Goal: Task Accomplishment & Management: Manage account settings

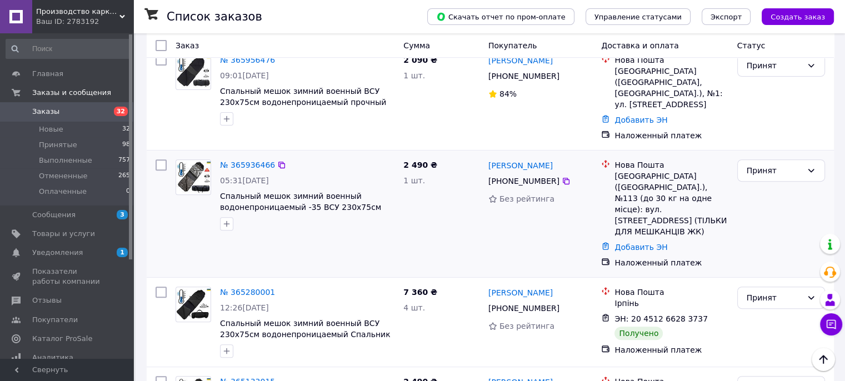
scroll to position [389, 0]
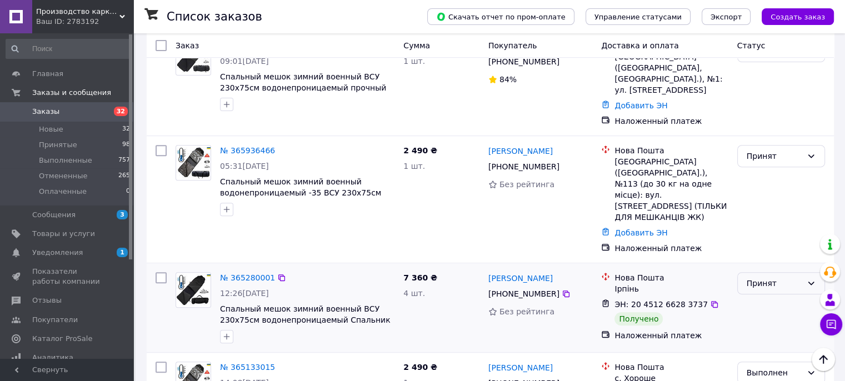
click at [776, 277] on div "Принят" at bounding box center [775, 283] width 56 height 12
click at [783, 228] on li "Выполнен" at bounding box center [780, 232] width 87 height 20
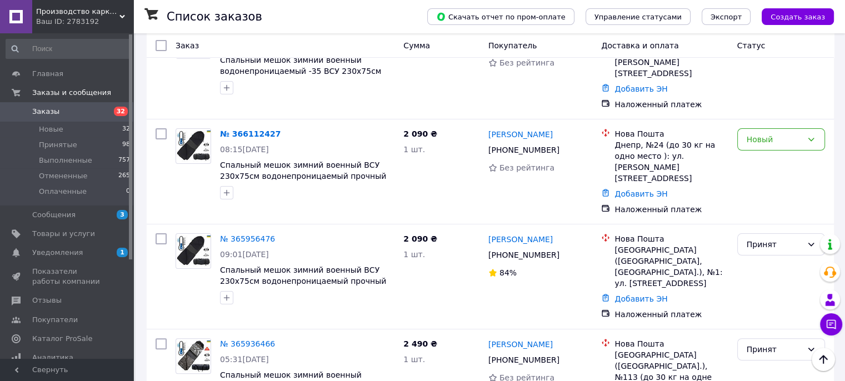
scroll to position [222, 0]
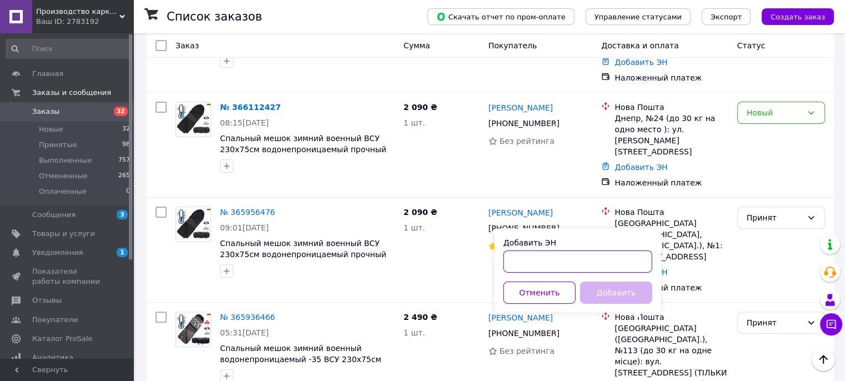
click at [576, 256] on input "Добавить ЭН" at bounding box center [577, 262] width 149 height 22
paste input "20 4512 6870 2406"
click at [522, 259] on input "20 4512 6870 2406" at bounding box center [577, 262] width 149 height 22
click at [540, 259] on input "204512 6870 2406" at bounding box center [577, 262] width 149 height 22
click at [558, 261] on input "2045126870 2406" at bounding box center [577, 262] width 149 height 22
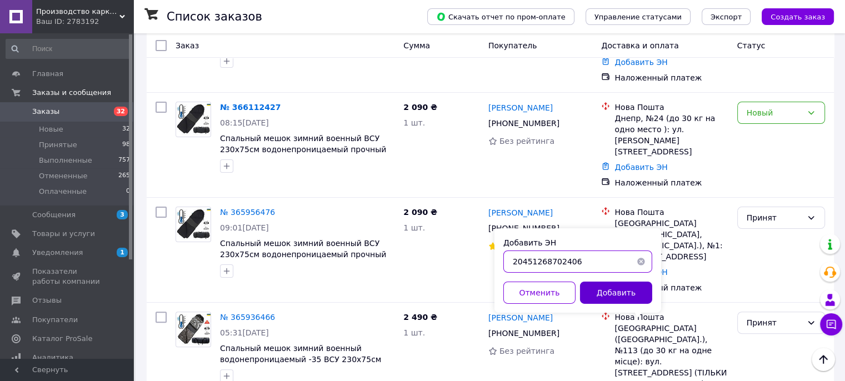
type input "20451268702406"
click at [637, 296] on button "Добавить" at bounding box center [616, 293] width 72 height 22
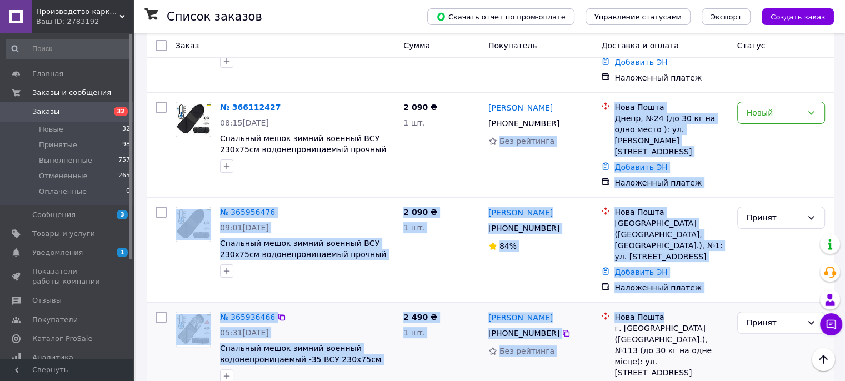
drag, startPoint x: 647, startPoint y: 212, endPoint x: 693, endPoint y: 252, distance: 61.5
click at [728, 159] on div "Добавить ЭН" at bounding box center [671, 167] width 118 height 16
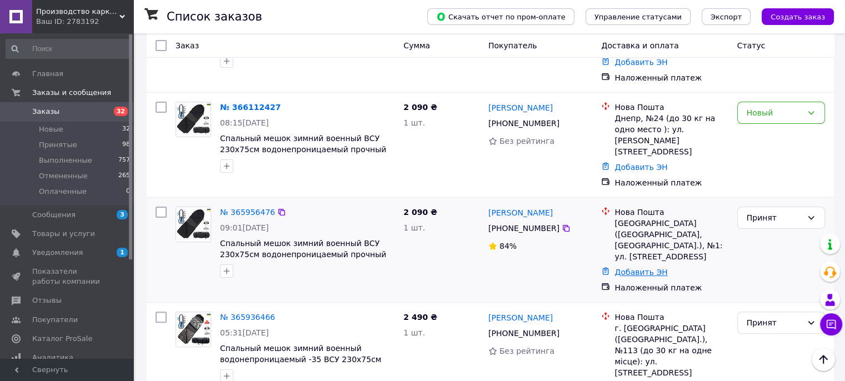
click at [643, 268] on link "Добавить ЭН" at bounding box center [641, 272] width 53 height 9
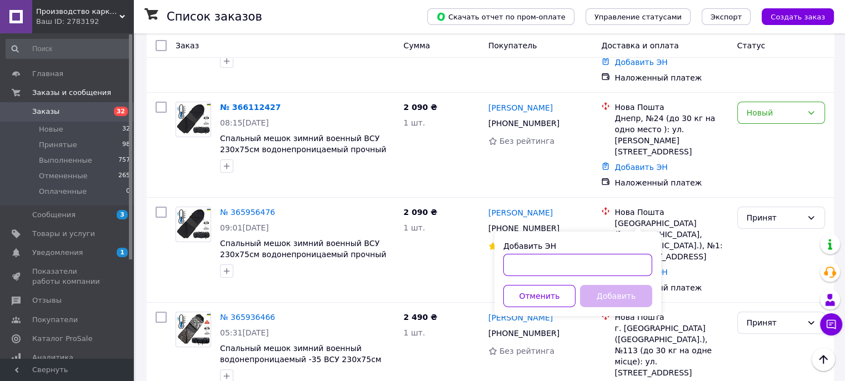
click at [600, 263] on input "Добавить ЭН" at bounding box center [577, 265] width 149 height 22
paste input "20 4512 6855 9647"
click at [523, 263] on input "20 4512 6855 9647" at bounding box center [577, 265] width 149 height 22
click at [538, 266] on input "204512 6855 9647" at bounding box center [577, 265] width 149 height 22
click at [556, 266] on input "2045126855 9647" at bounding box center [577, 265] width 149 height 22
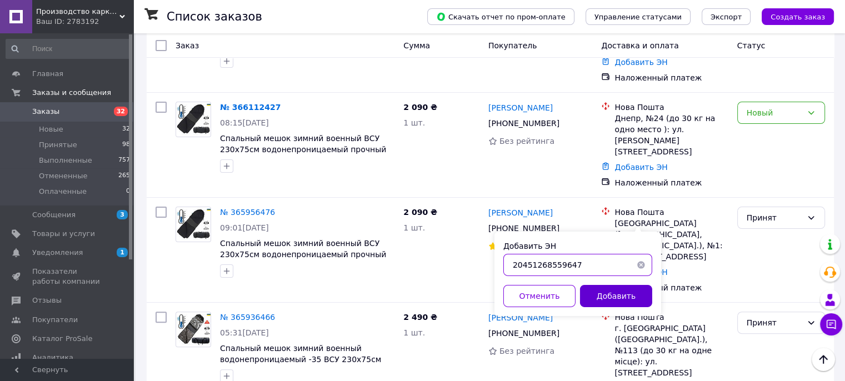
type input "20451268559647"
click at [639, 294] on button "Добавить" at bounding box center [616, 296] width 72 height 22
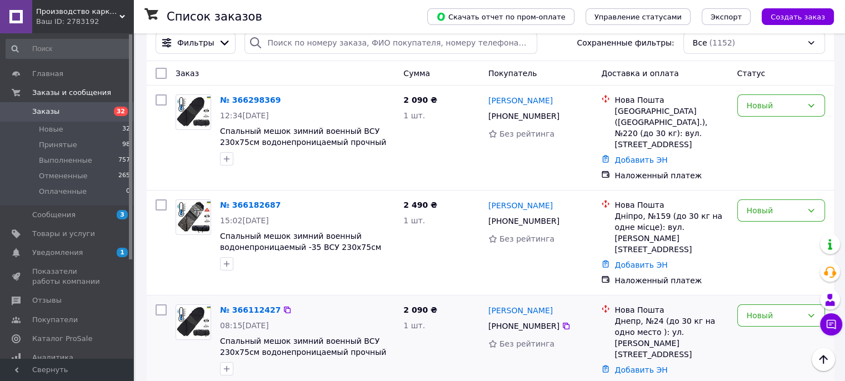
scroll to position [0, 0]
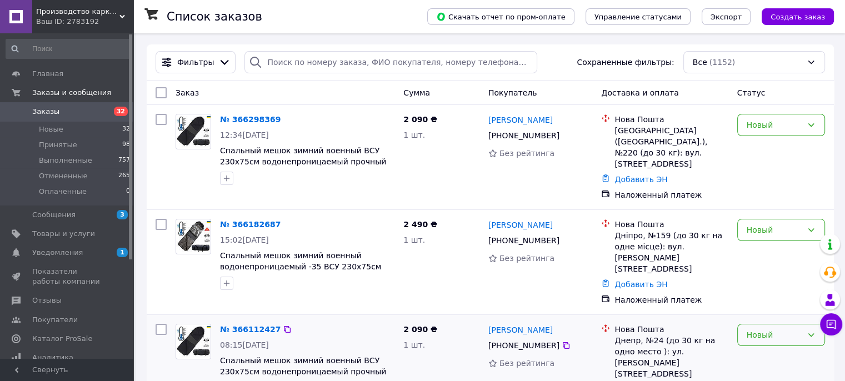
click at [766, 329] on div "Новый" at bounding box center [775, 335] width 56 height 12
click at [770, 223] on li "Принят" at bounding box center [780, 221] width 87 height 20
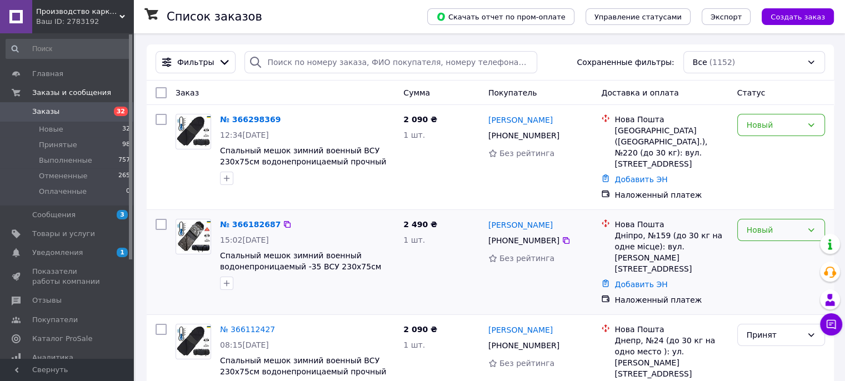
click at [786, 224] on div "Новый" at bounding box center [775, 230] width 56 height 12
click at [784, 236] on li "Принят" at bounding box center [780, 239] width 87 height 20
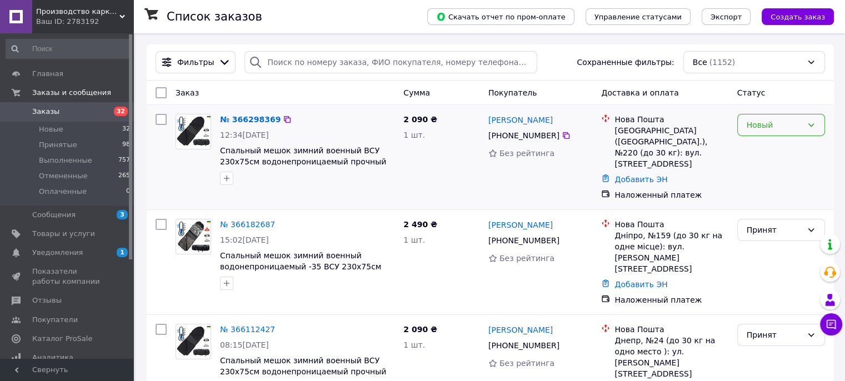
click at [805, 132] on div "Новый" at bounding box center [781, 125] width 88 height 22
click at [796, 154] on li "Принят" at bounding box center [780, 149] width 87 height 20
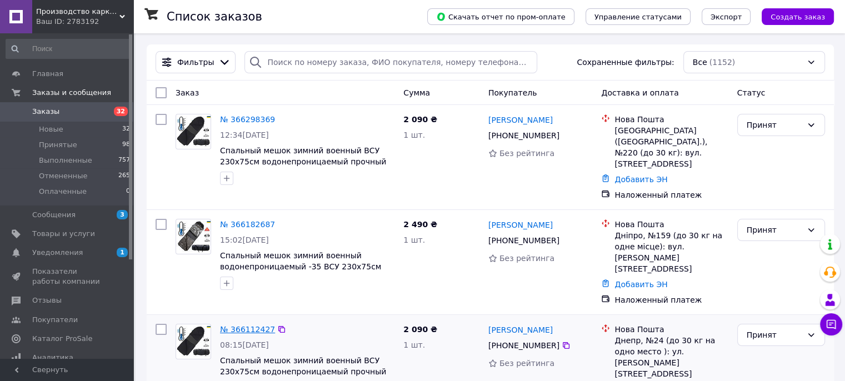
click at [240, 325] on link "№ 366112427" at bounding box center [247, 329] width 55 height 9
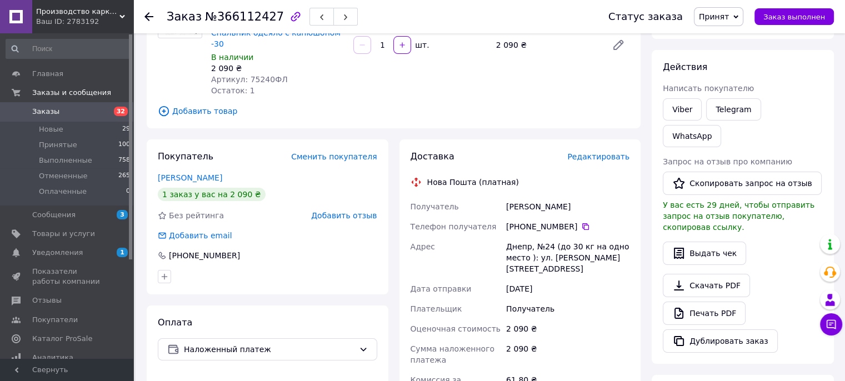
scroll to position [167, 0]
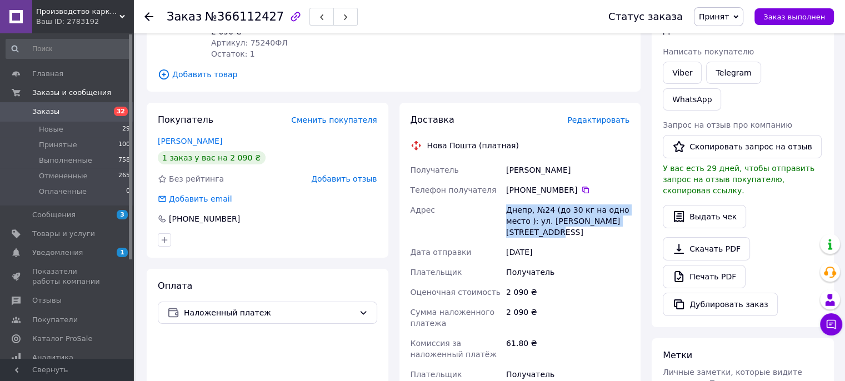
drag, startPoint x: 503, startPoint y: 198, endPoint x: 622, endPoint y: 221, distance: 121.2
click at [622, 221] on div "Днепр, №24 (до 30 кг на одно место ): ул. [PERSON_NAME][STREET_ADDRESS]" at bounding box center [568, 221] width 128 height 42
copy div "Днепр, №24 (до 30 кг на одно место ): ул. [PERSON_NAME][STREET_ADDRESS]"
drag, startPoint x: 500, startPoint y: 152, endPoint x: 608, endPoint y: 157, distance: 108.5
click at [608, 160] on div "Получатель [PERSON_NAME] Телефон получателя [PHONE_NUMBER]   Адрес Днепр, №24 (…" at bounding box center [520, 289] width 224 height 258
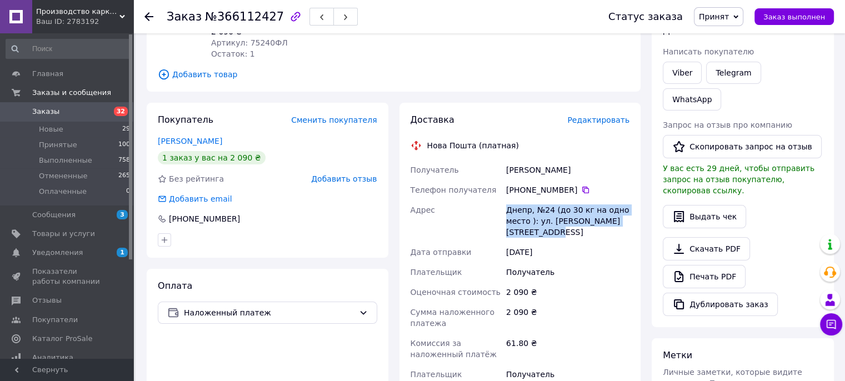
copy div "Получатель [PERSON_NAME]"
drag, startPoint x: 513, startPoint y: 178, endPoint x: 571, endPoint y: 178, distance: 57.2
click at [571, 184] on div "[PHONE_NUMBER]" at bounding box center [567, 189] width 123 height 11
copy div "80 93 217 62 46"
drag, startPoint x: 99, startPoint y: 113, endPoint x: 115, endPoint y: 185, distance: 74.0
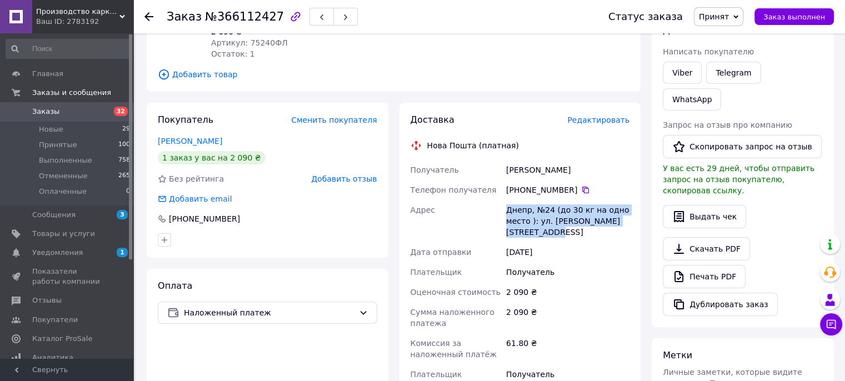
click at [99, 113] on span "Заказы" at bounding box center [67, 112] width 71 height 10
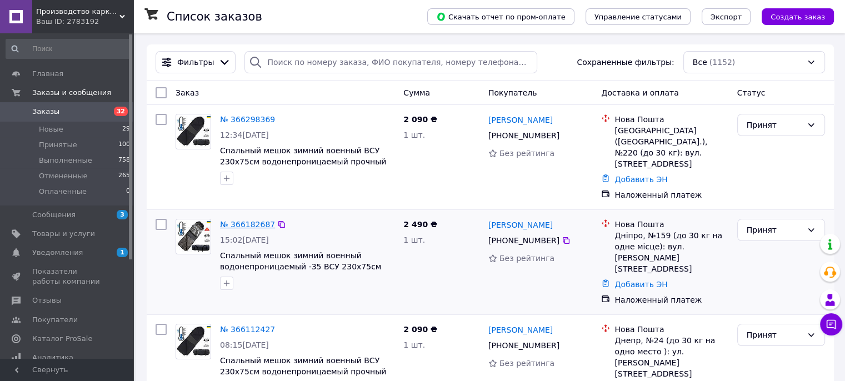
click at [228, 220] on link "№ 366182687" at bounding box center [247, 224] width 55 height 9
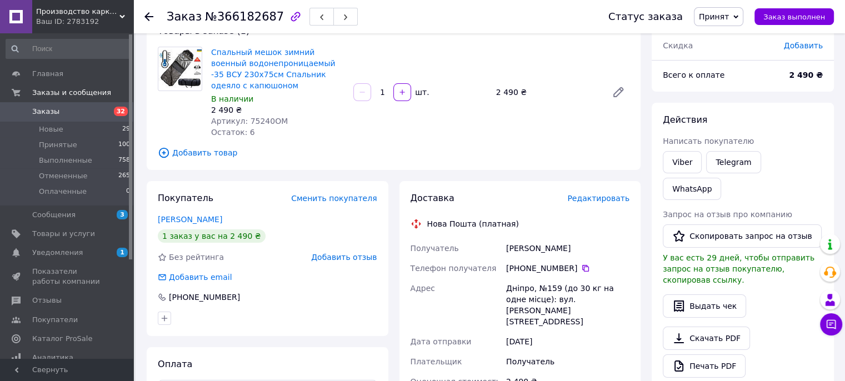
scroll to position [111, 0]
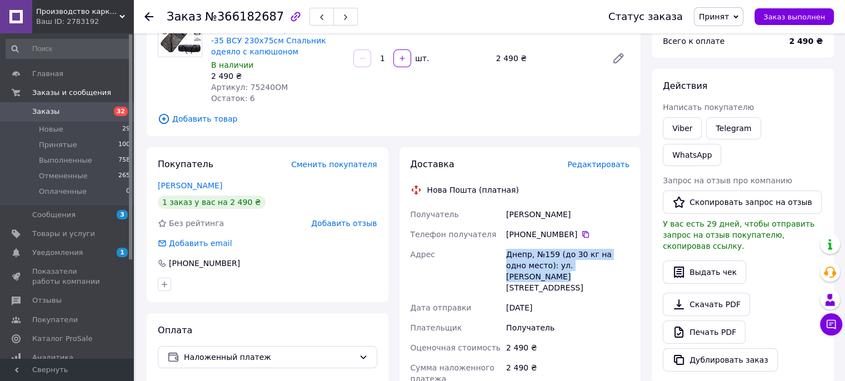
drag, startPoint x: 498, startPoint y: 252, endPoint x: 642, endPoint y: 267, distance: 144.7
click at [642, 267] on div "Доставка Редактировать Нова Пошта (платная) Получатель [PERSON_NAME] Телефон по…" at bounding box center [520, 369] width 253 height 445
copy div "Адрес Днепр, №159 (до 30 кг на одно место): ул. [PERSON_NAME][STREET_ADDRESS]"
drag, startPoint x: 503, startPoint y: 214, endPoint x: 581, endPoint y: 212, distance: 77.8
click at [581, 212] on div "[PERSON_NAME]" at bounding box center [568, 214] width 128 height 20
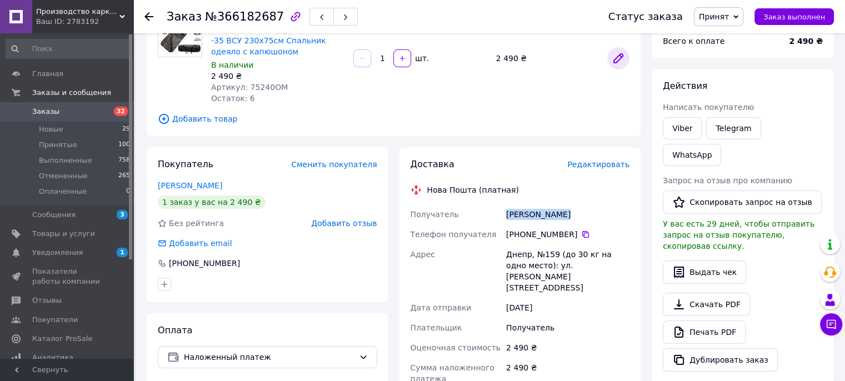
copy div "[PERSON_NAME]"
drag, startPoint x: 516, startPoint y: 233, endPoint x: 571, endPoint y: 229, distance: 55.7
click at [571, 229] on div "[PHONE_NUMBER]" at bounding box center [567, 234] width 123 height 11
copy div "80 63 153 29 88"
click at [63, 91] on span "Заказы и сообщения" at bounding box center [71, 93] width 79 height 10
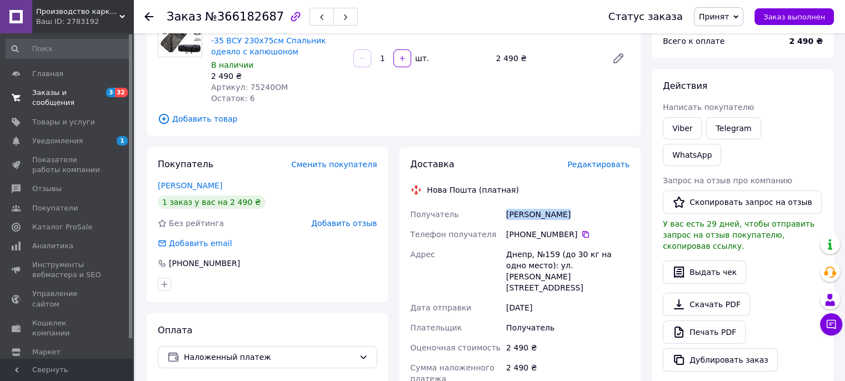
click at [62, 92] on span "Заказы и сообщения" at bounding box center [67, 98] width 71 height 20
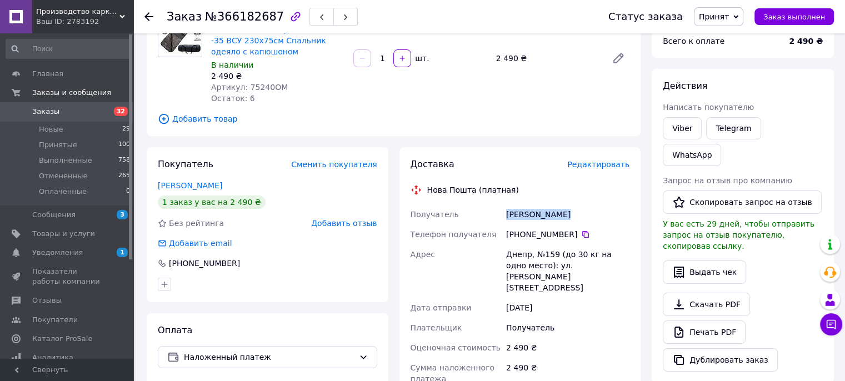
click at [51, 109] on span "Заказы" at bounding box center [45, 112] width 27 height 10
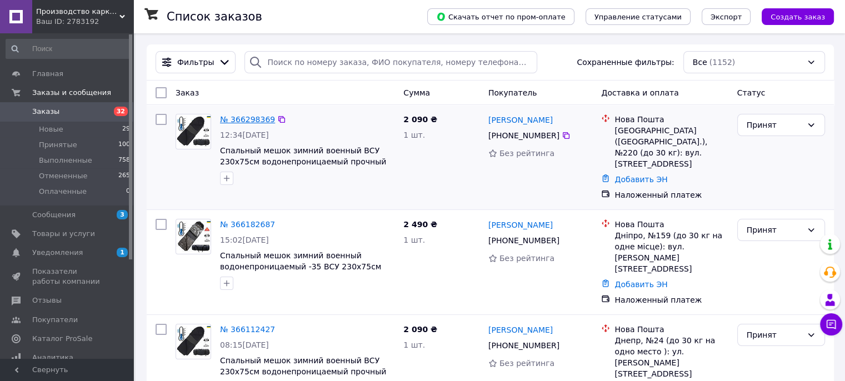
click at [236, 121] on link "№ 366298369" at bounding box center [247, 119] width 55 height 9
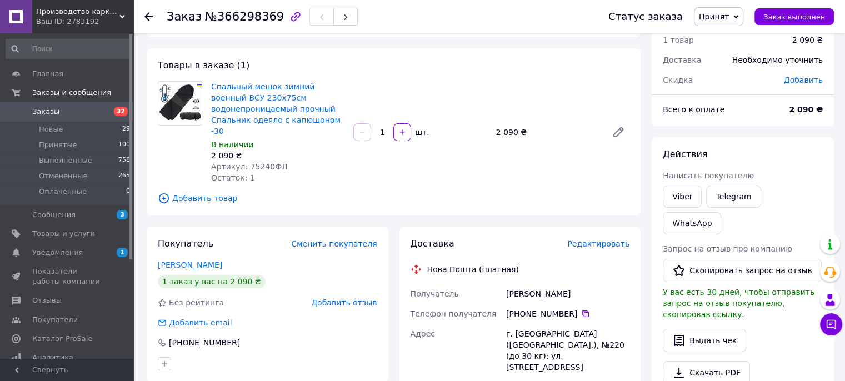
scroll to position [56, 0]
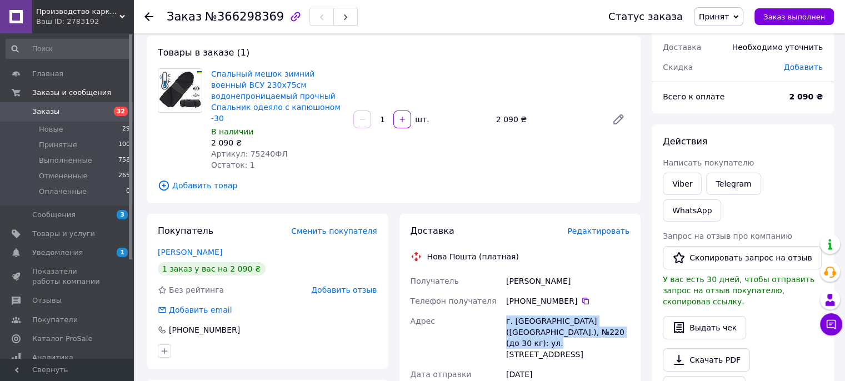
drag, startPoint x: 503, startPoint y: 304, endPoint x: 612, endPoint y: 321, distance: 110.7
copy div "Адрес г. [GEOGRAPHIC_DATA] ([GEOGRAPHIC_DATA].), №220 (до 30 кг): ул. [STREET_A…"
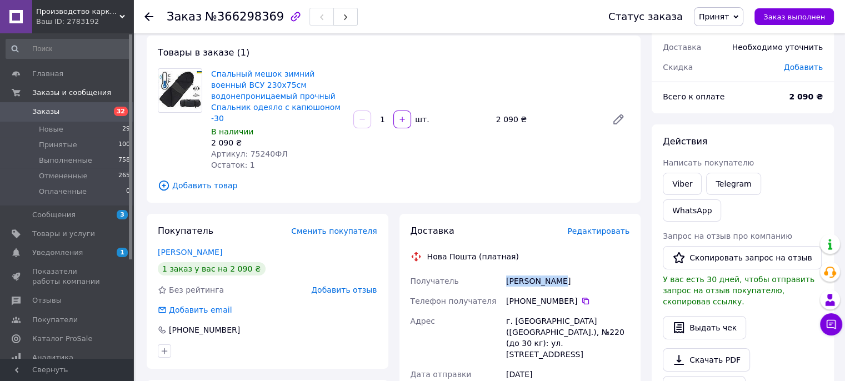
drag, startPoint x: 505, startPoint y: 275, endPoint x: 583, endPoint y: 264, distance: 79.6
click at [583, 271] on div "[PERSON_NAME]" at bounding box center [568, 281] width 128 height 20
copy div "[PERSON_NAME]"
drag, startPoint x: 514, startPoint y: 288, endPoint x: 570, endPoint y: 285, distance: 56.2
click at [570, 296] on div "[PHONE_NUMBER]" at bounding box center [567, 301] width 123 height 11
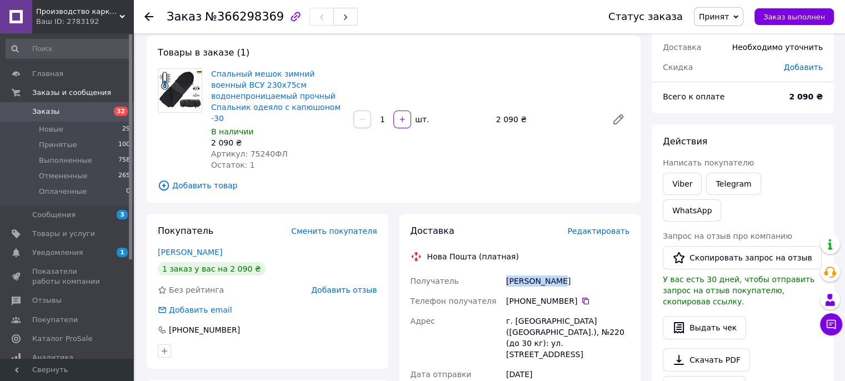
copy div "80 63 834 99 89"
click at [82, 98] on span "Заказы и сообщения" at bounding box center [71, 93] width 79 height 10
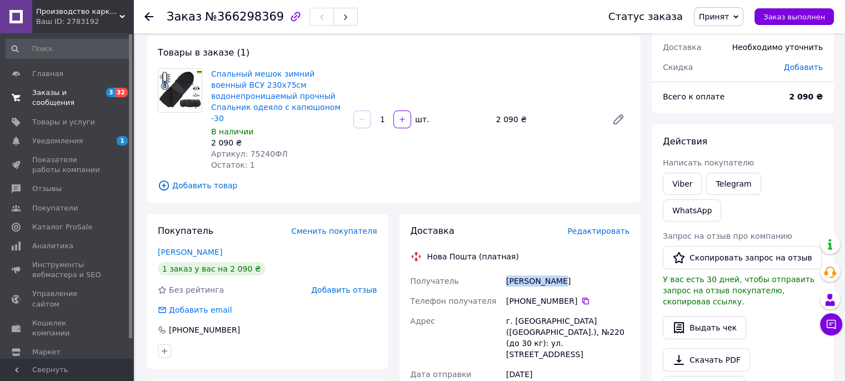
click at [77, 91] on span "Заказы и сообщения" at bounding box center [67, 98] width 71 height 20
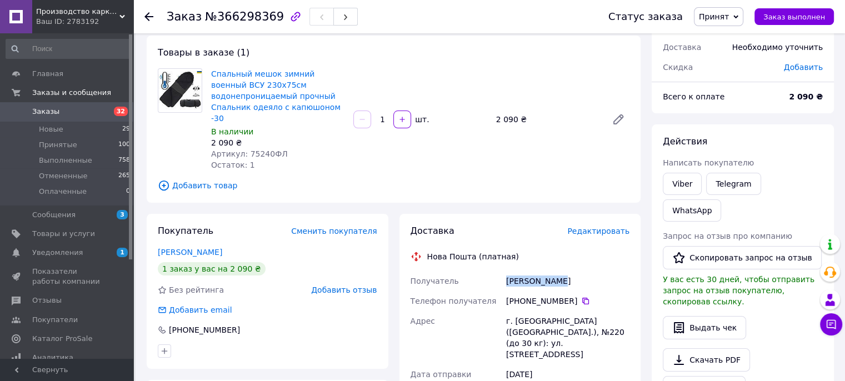
click at [72, 114] on span "Заказы" at bounding box center [67, 112] width 71 height 10
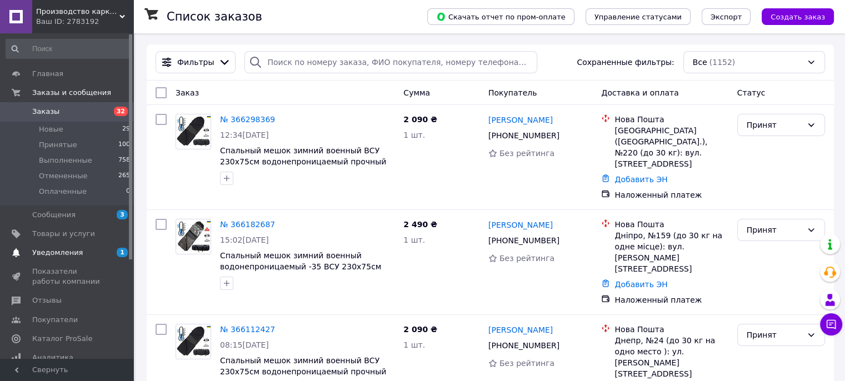
click at [65, 253] on span "Уведомления" at bounding box center [57, 253] width 51 height 10
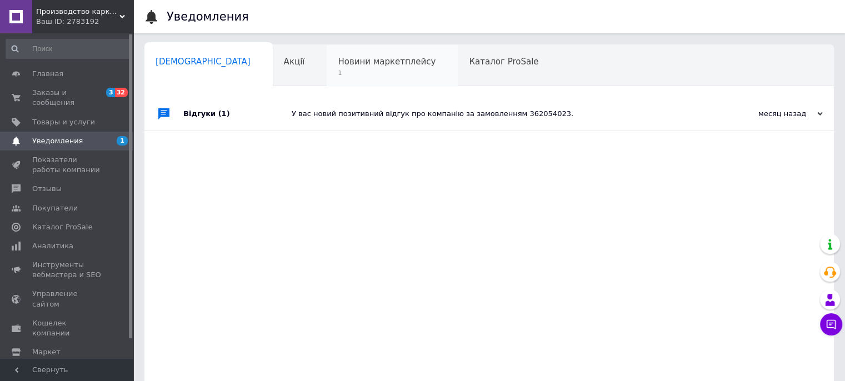
click at [338, 61] on span "Новини маркетплейсу" at bounding box center [387, 62] width 98 height 10
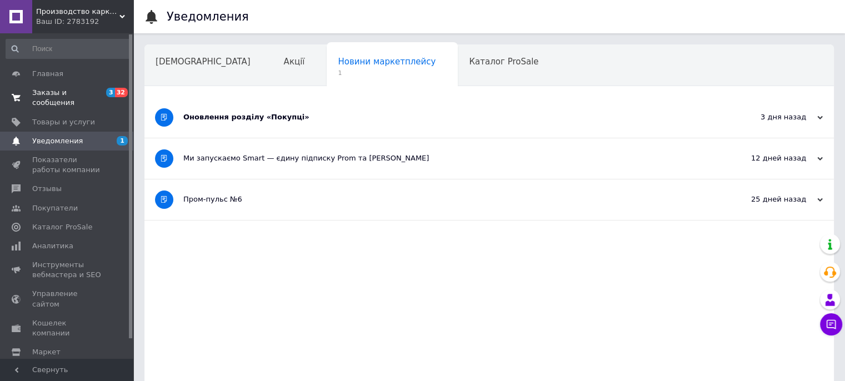
click at [77, 96] on span "Заказы и сообщения" at bounding box center [67, 98] width 71 height 20
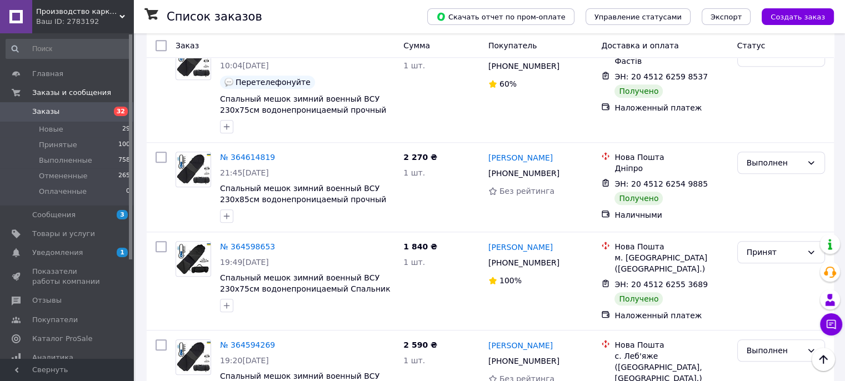
scroll to position [1000, 0]
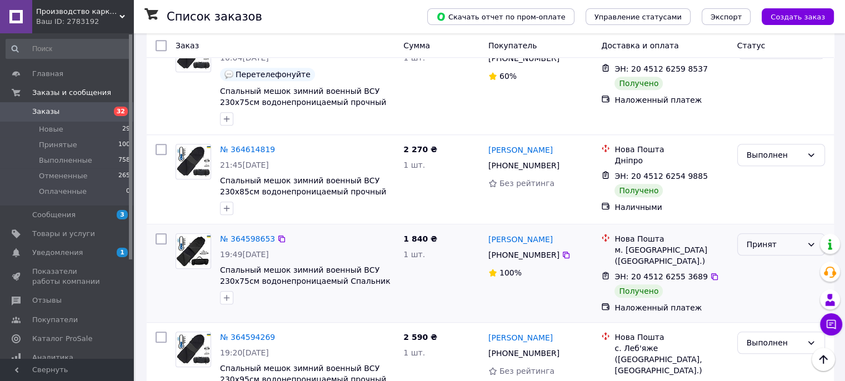
click at [769, 238] on div "Принят" at bounding box center [775, 244] width 56 height 12
click at [773, 187] on li "Выполнен" at bounding box center [780, 186] width 87 height 20
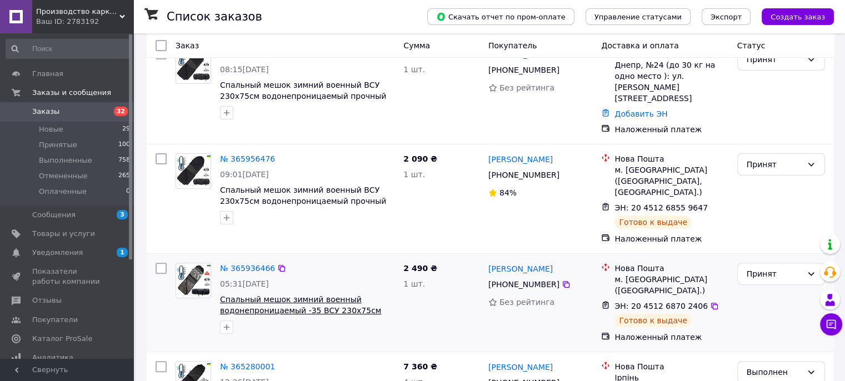
scroll to position [500, 0]
